Goal: Task Accomplishment & Management: Manage account settings

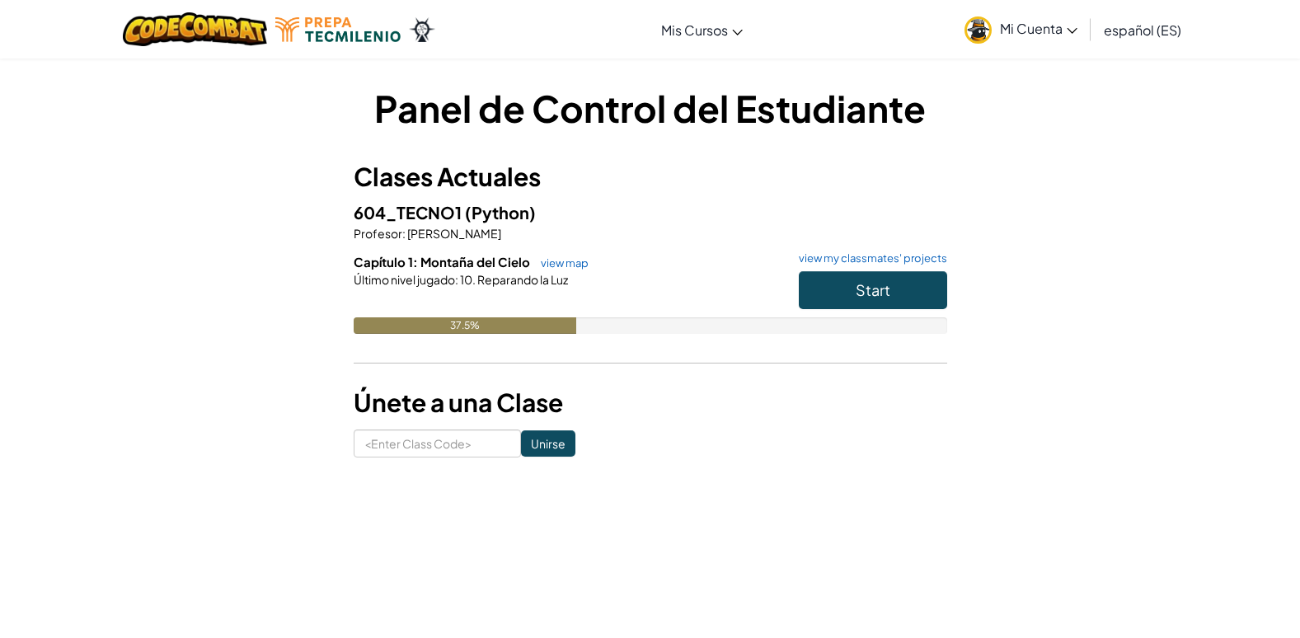
scroll to position [558, 0]
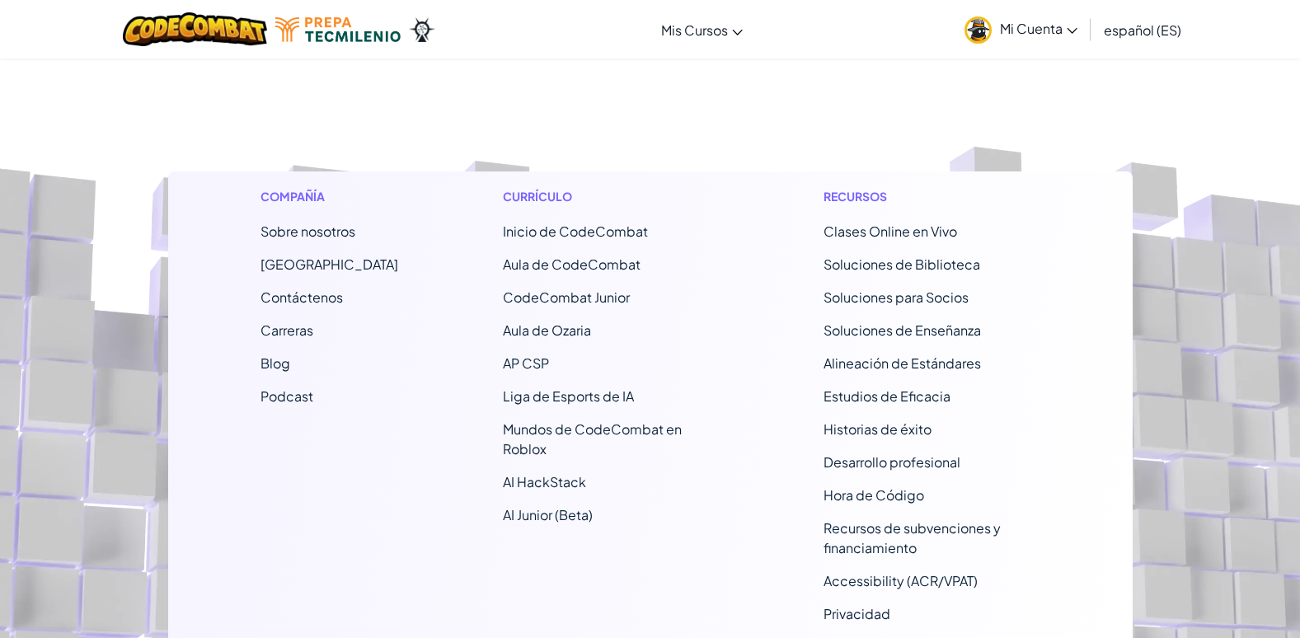
click at [1048, 34] on span "Mi Cuenta" at bounding box center [1038, 28] width 77 height 17
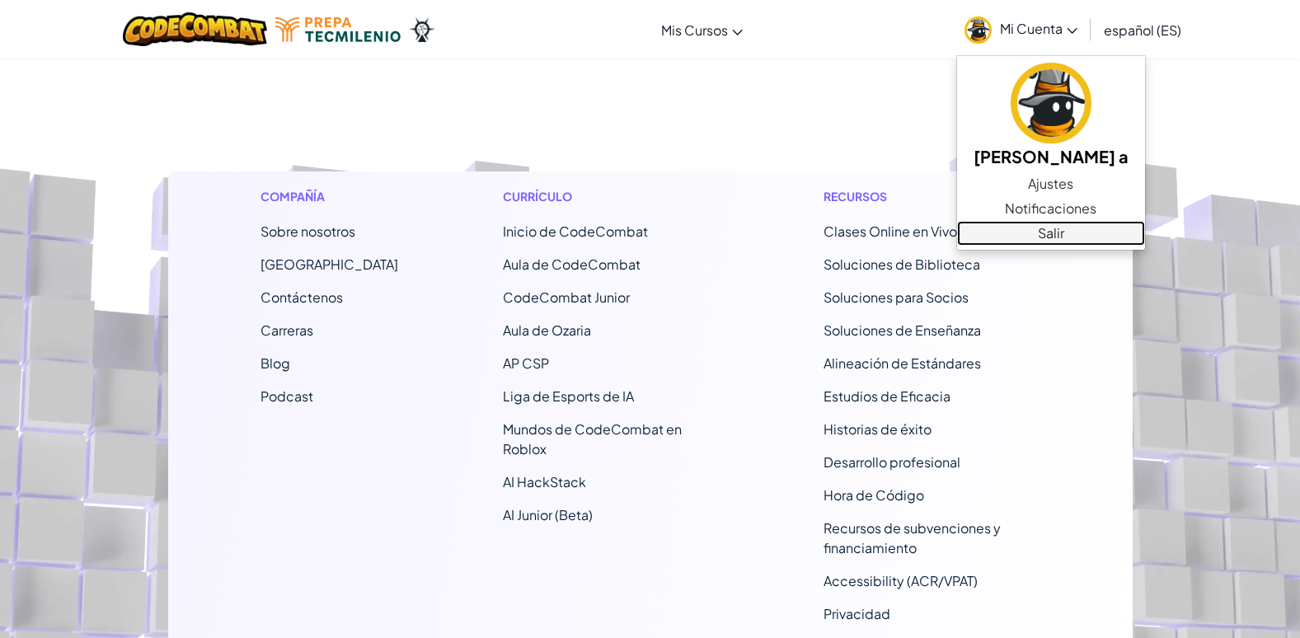
click at [1047, 233] on link "Salir" at bounding box center [1051, 233] width 188 height 25
